Goal: Task Accomplishment & Management: Use online tool/utility

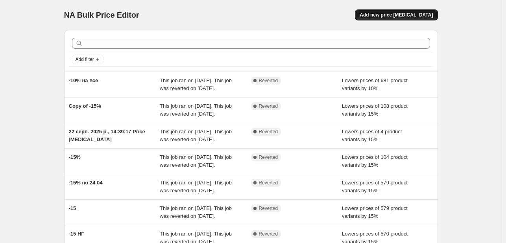
click at [388, 15] on span "Add new price [MEDICAL_DATA]" at bounding box center [396, 15] width 73 height 6
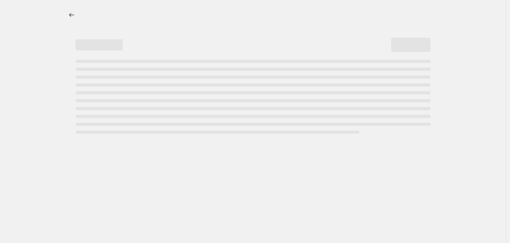
select select "percentage"
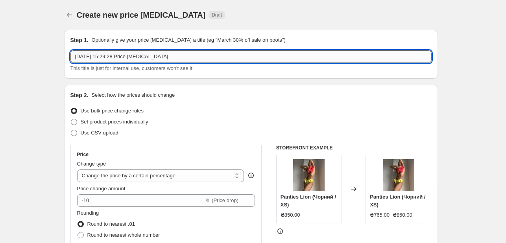
click at [181, 57] on input "[DATE] 15:29:28 Price [MEDICAL_DATA]" at bounding box center [250, 56] width 361 height 13
drag, startPoint x: 173, startPoint y: 59, endPoint x: 59, endPoint y: 57, distance: 114.2
type input "="
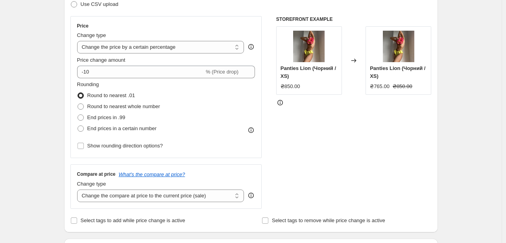
scroll to position [130, 0]
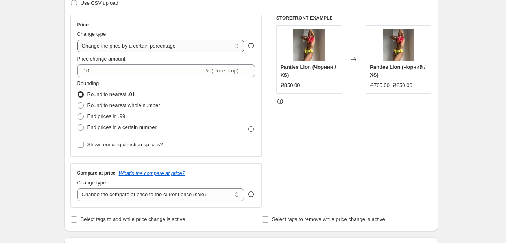
type input "-10% таргет инстаграм"
click at [221, 43] on select "Change the price to a certain amount Change the price by a certain amount Chang…" at bounding box center [160, 46] width 167 height 13
click at [79, 40] on select "Change the price to a certain amount Change the price by a certain amount Chang…" at bounding box center [160, 46] width 167 height 13
click at [211, 72] on span "% (Price drop)" at bounding box center [222, 71] width 33 height 6
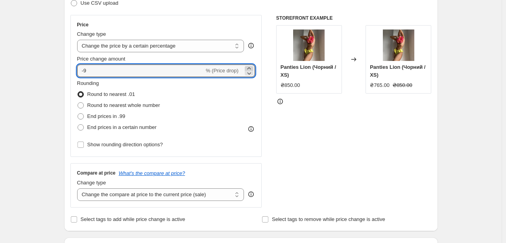
click at [249, 65] on icon at bounding box center [249, 69] width 8 height 8
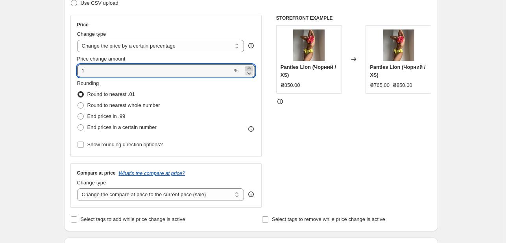
click at [249, 65] on icon at bounding box center [249, 69] width 8 height 8
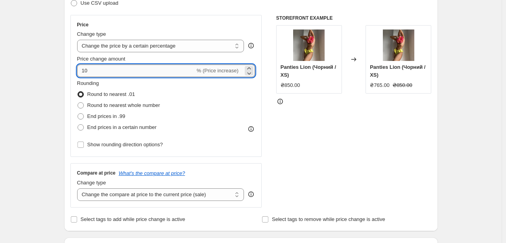
click at [83, 68] on input "10" at bounding box center [136, 71] width 118 height 13
click at [117, 69] on input "-10" at bounding box center [140, 71] width 127 height 13
type input "-10"
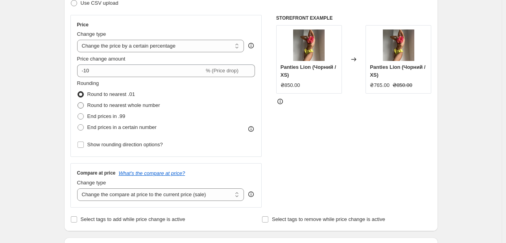
click at [129, 106] on span "Round to nearest whole number" at bounding box center [123, 105] width 73 height 6
click at [78, 103] on input "Round to nearest whole number" at bounding box center [78, 102] width 0 height 0
radio input "true"
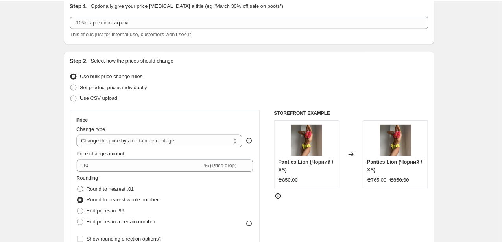
scroll to position [0, 0]
